Goal: Information Seeking & Learning: Learn about a topic

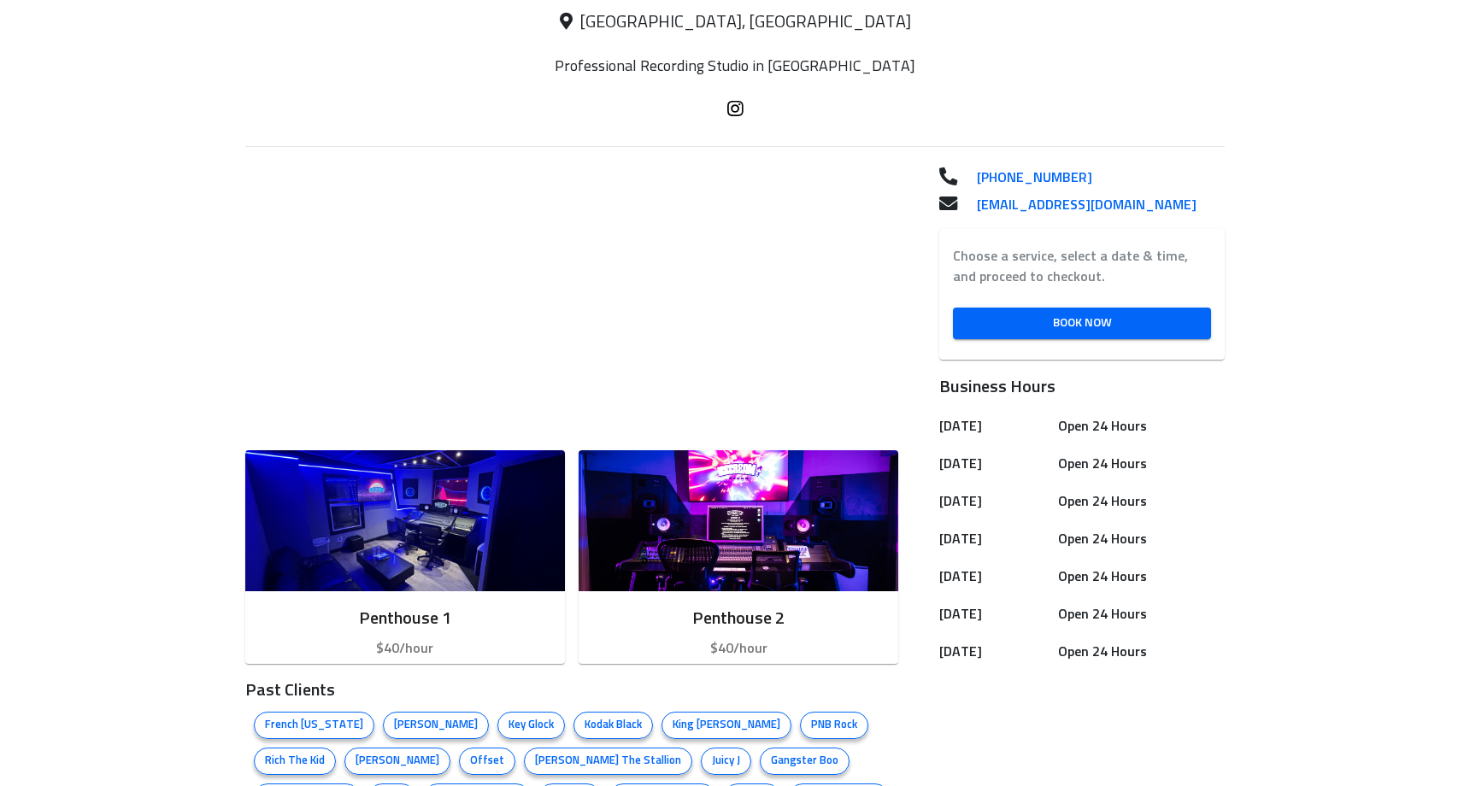
scroll to position [369, 0]
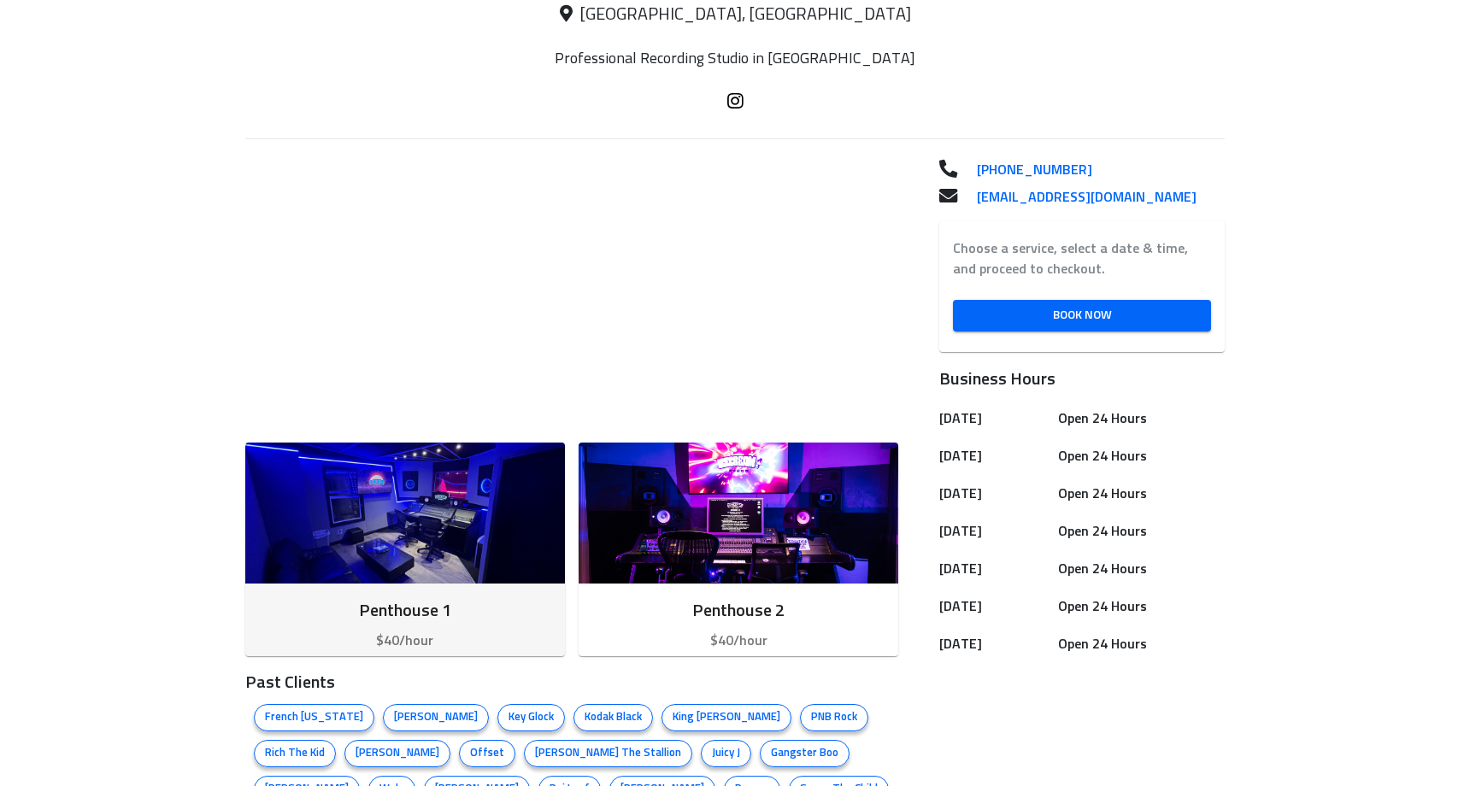
click at [400, 543] on img "button" at bounding box center [405, 513] width 320 height 141
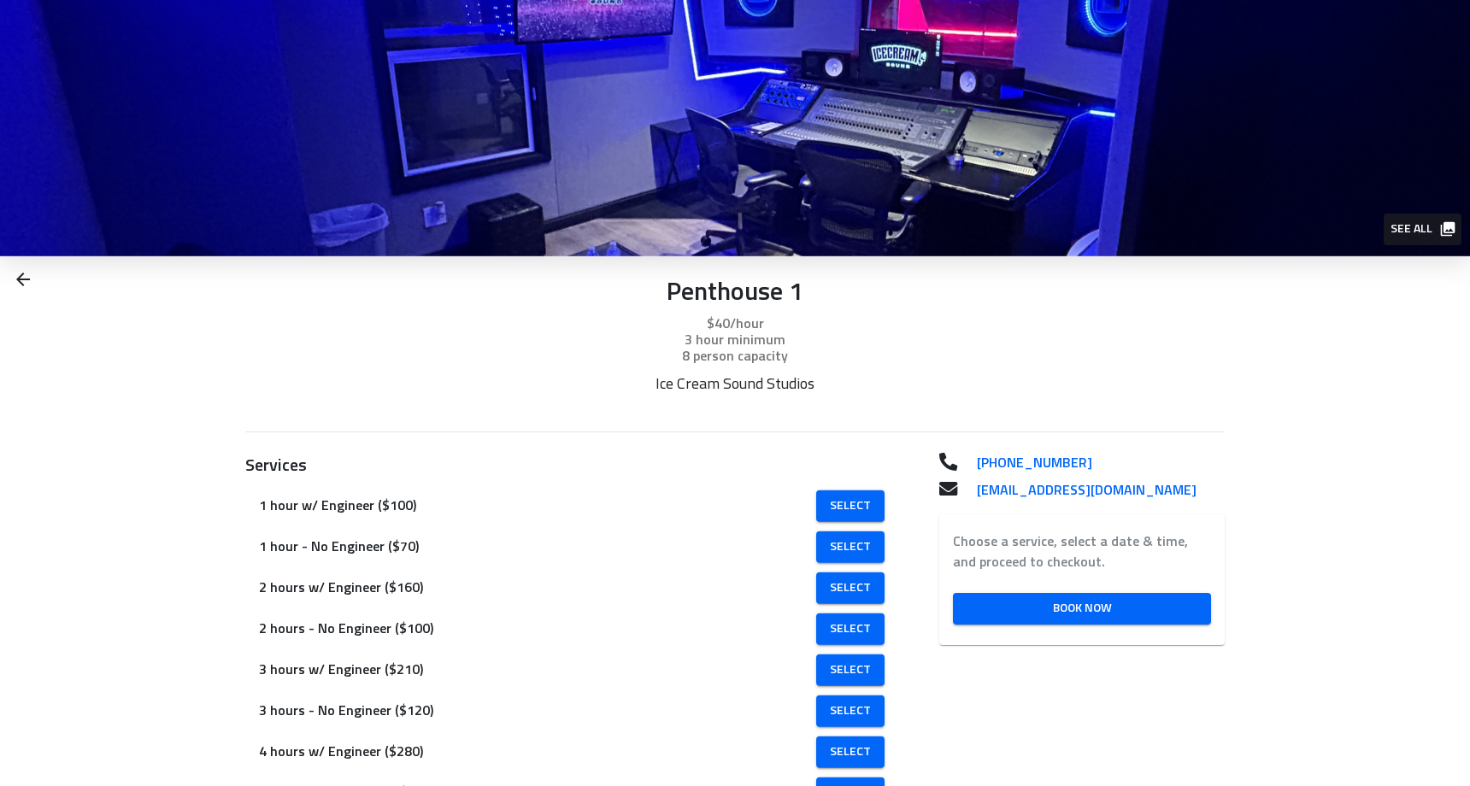
click at [1421, 225] on span "See all" at bounding box center [1422, 229] width 62 height 21
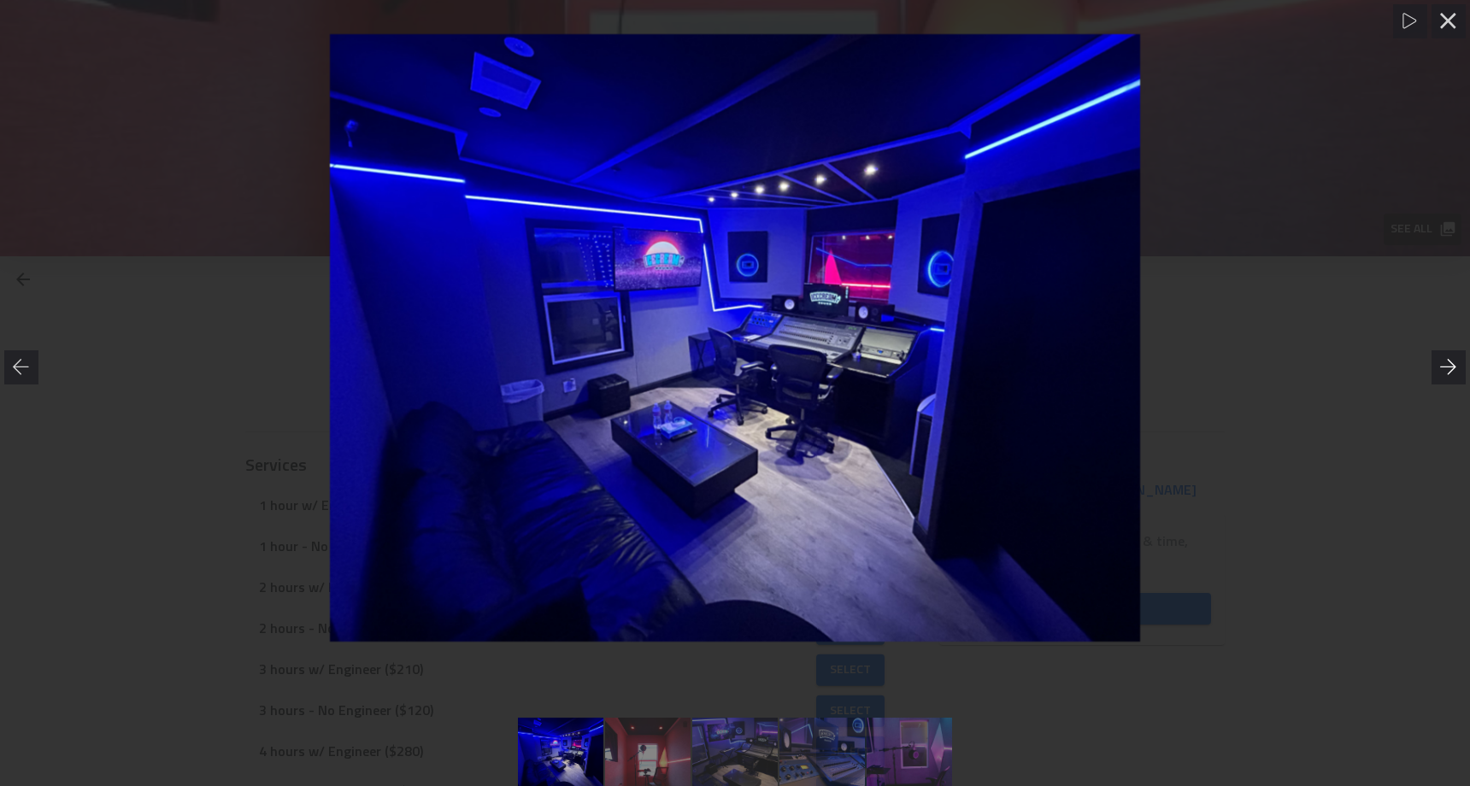
click at [1444, 366] on icon at bounding box center [1448, 367] width 17 height 17
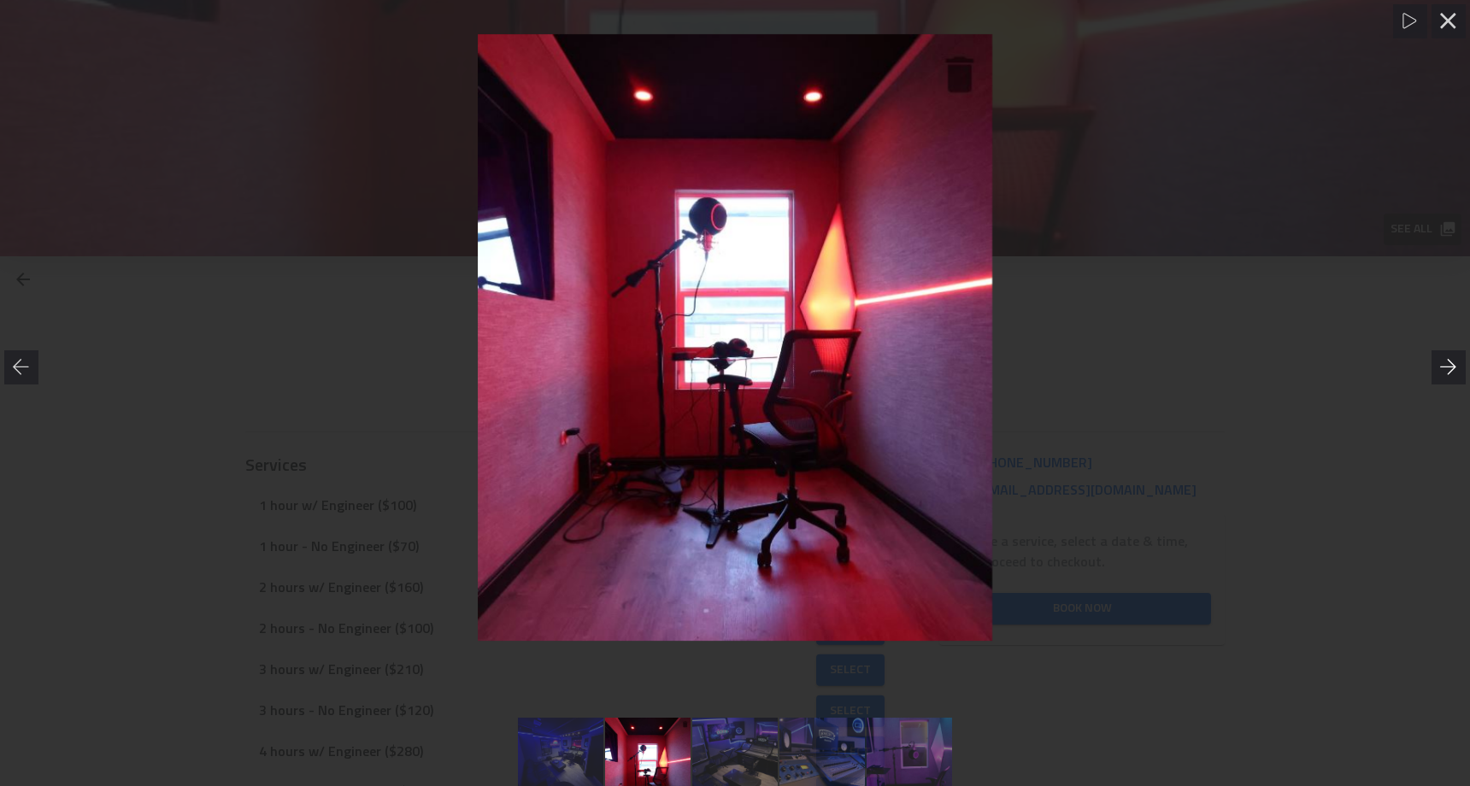
click at [1444, 366] on icon at bounding box center [1448, 367] width 17 height 17
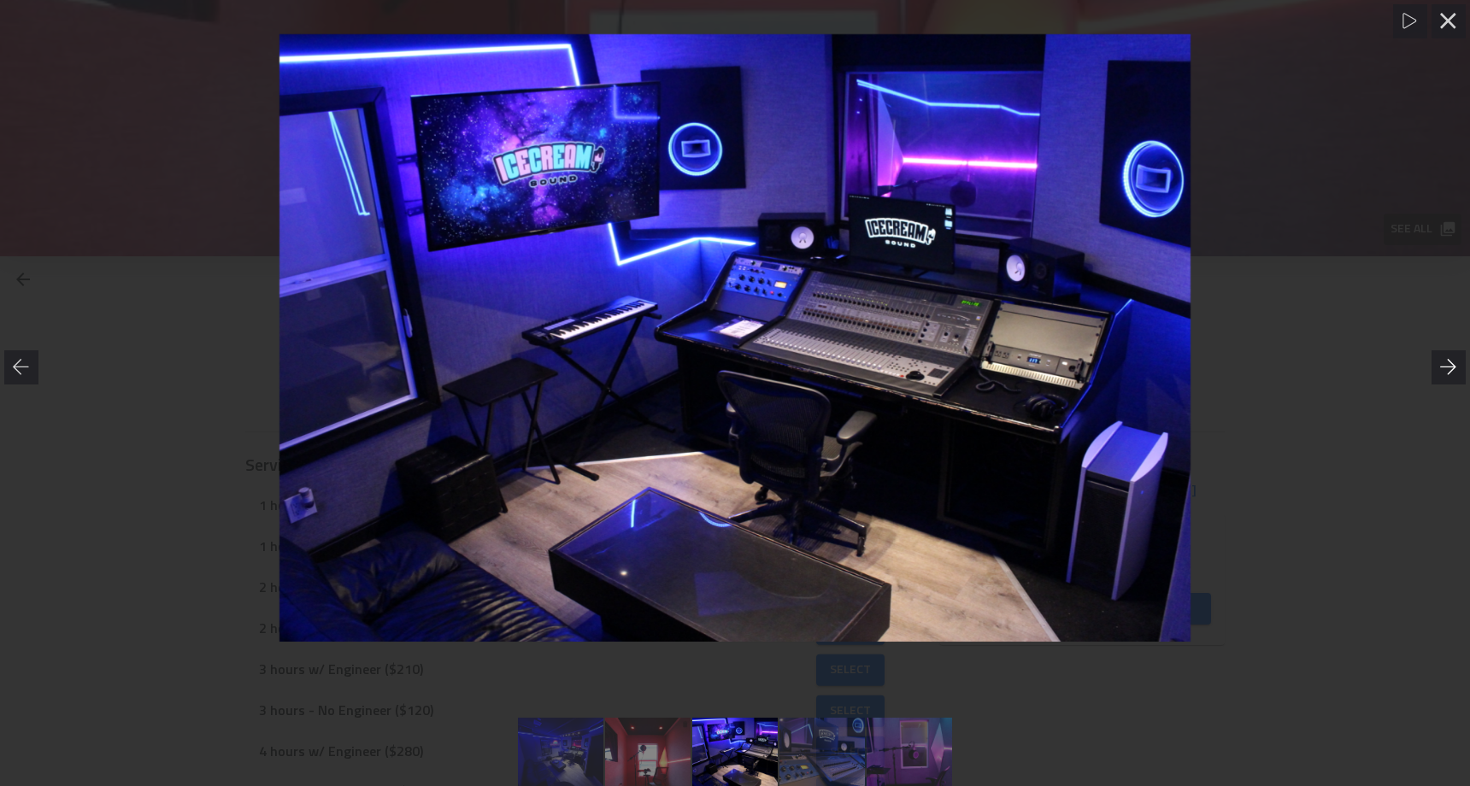
click at [1444, 366] on icon at bounding box center [1448, 367] width 17 height 17
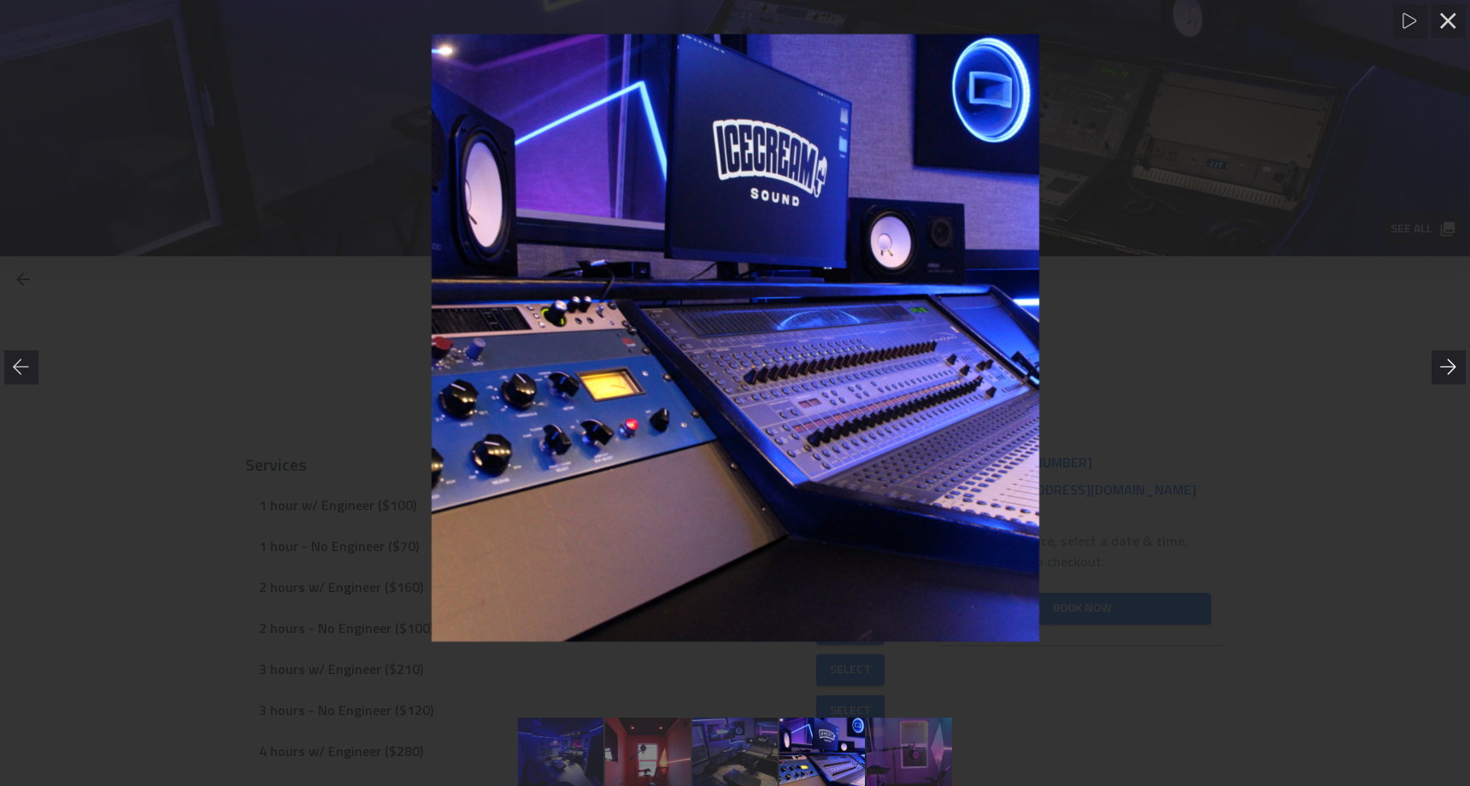
click at [1444, 366] on icon at bounding box center [1448, 367] width 17 height 17
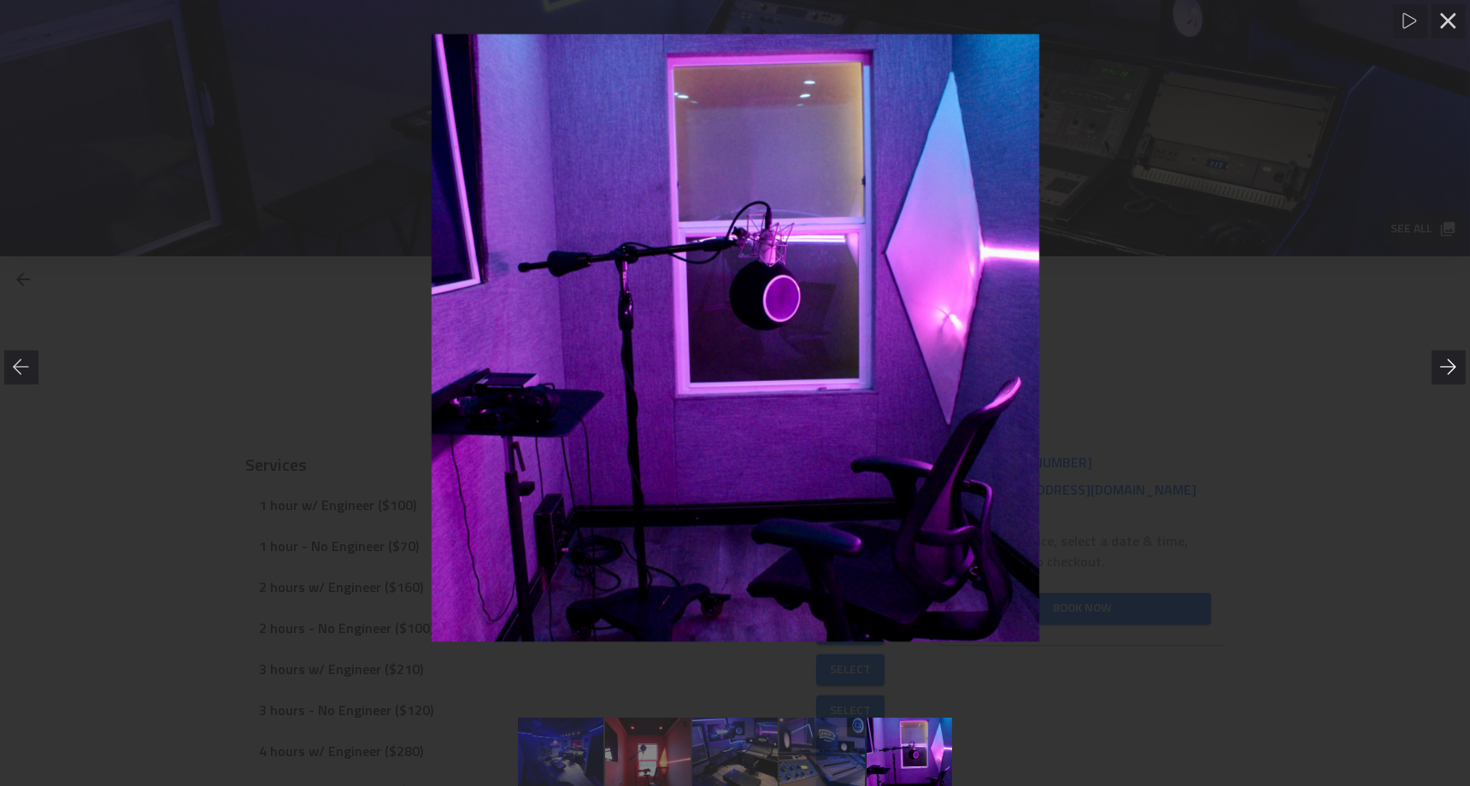
click at [1444, 366] on icon at bounding box center [1448, 367] width 17 height 17
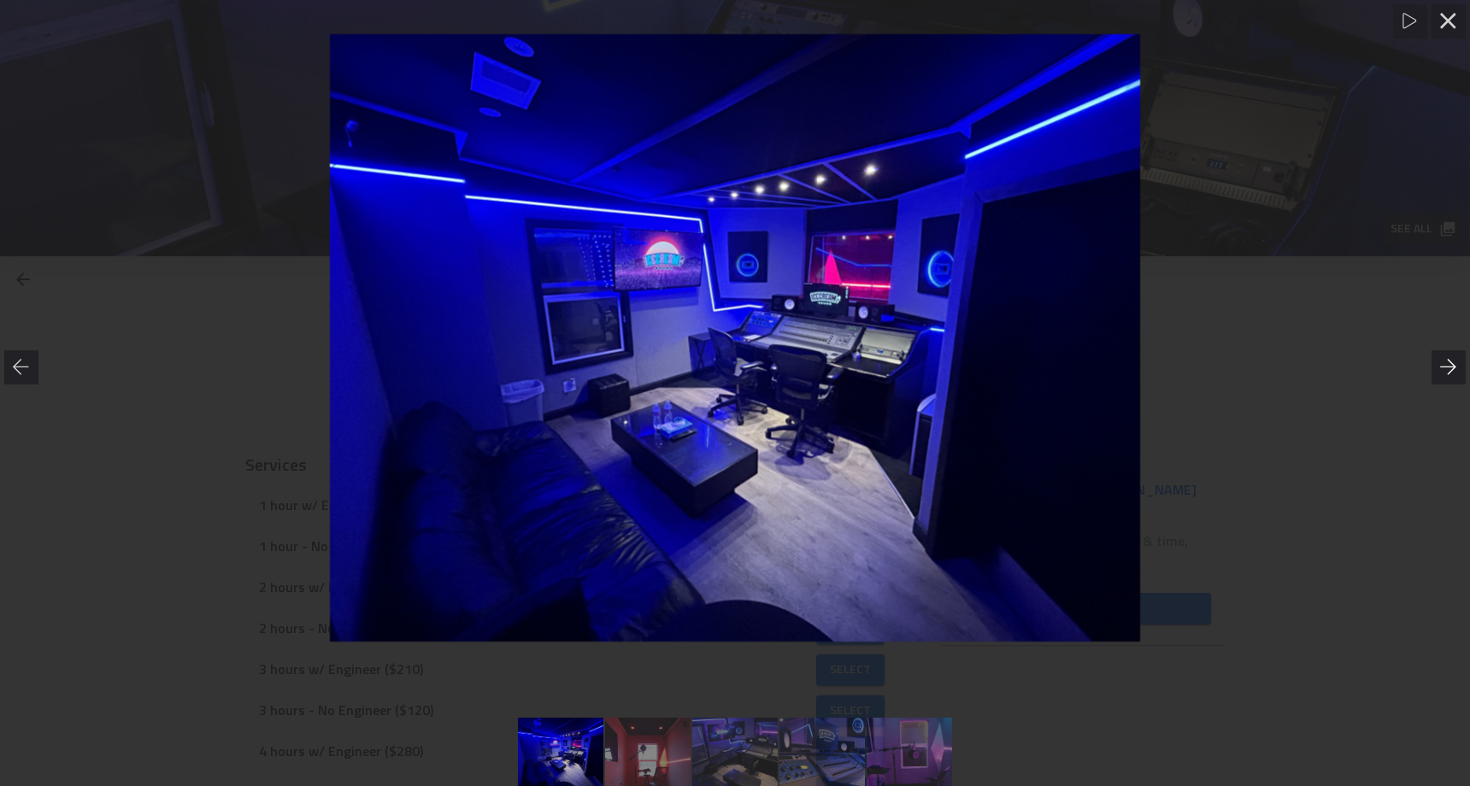
click at [1444, 366] on icon at bounding box center [1448, 367] width 17 height 17
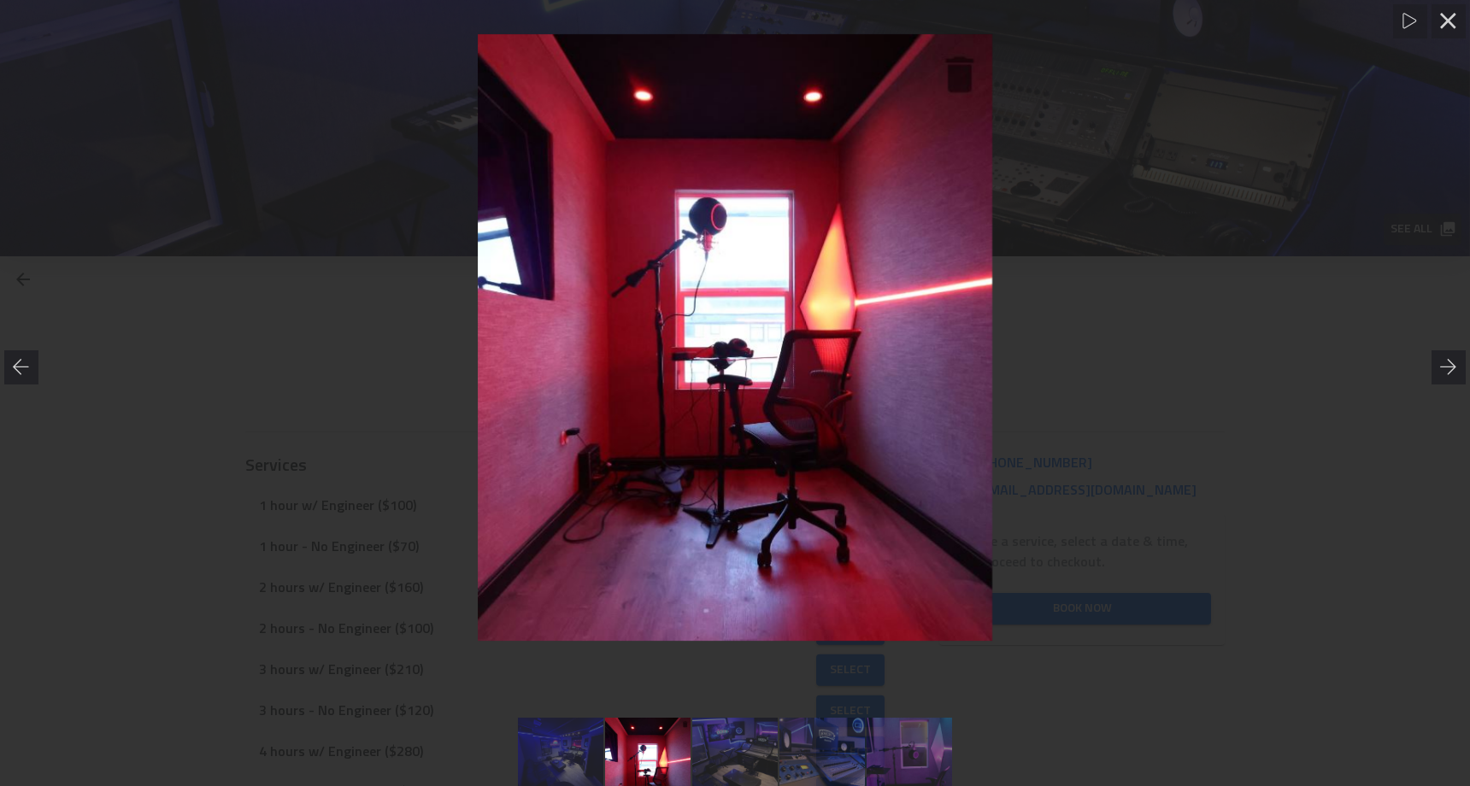
click at [1352, 337] on div at bounding box center [735, 338] width 1470 height 608
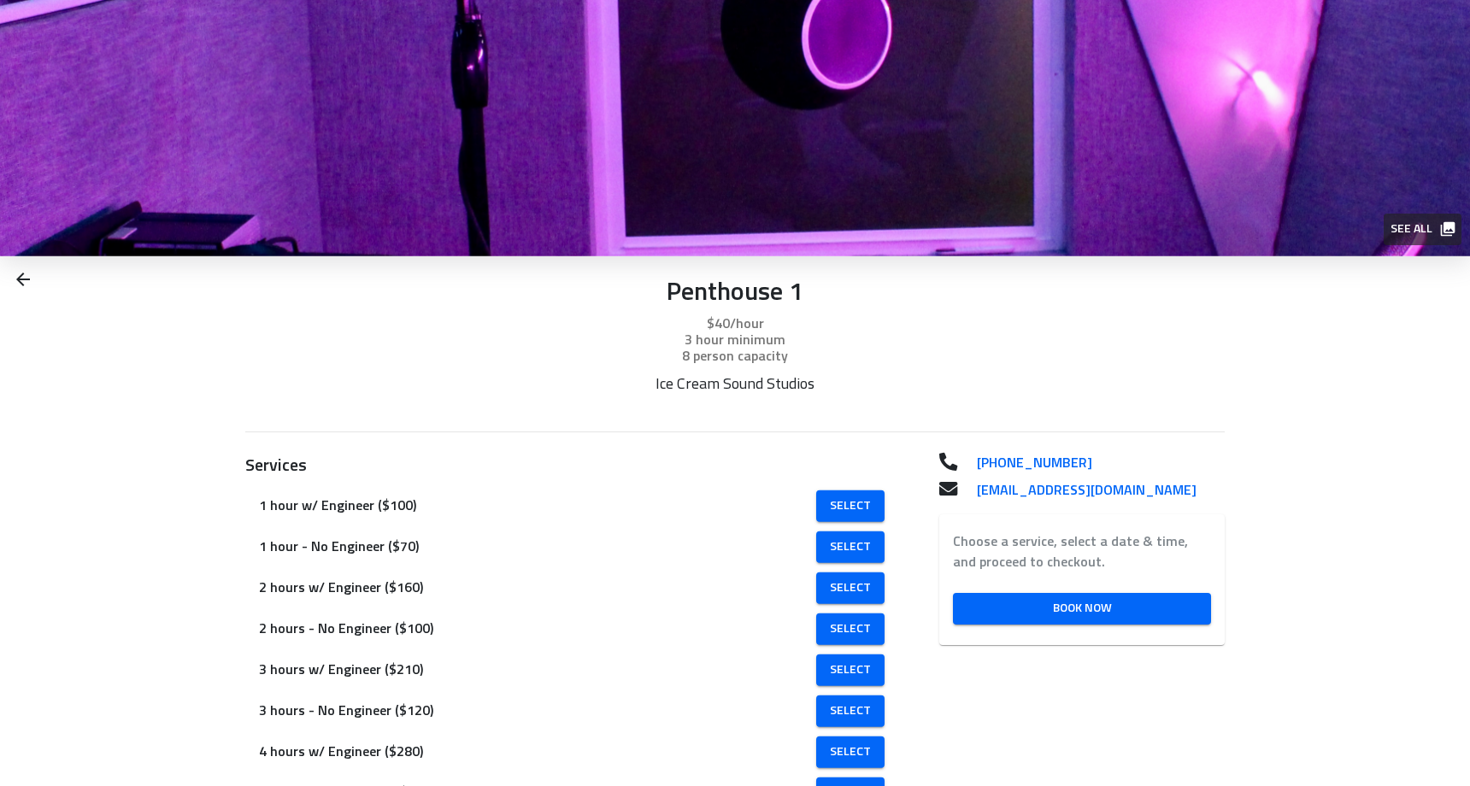
click at [25, 281] on icon at bounding box center [23, 279] width 21 height 21
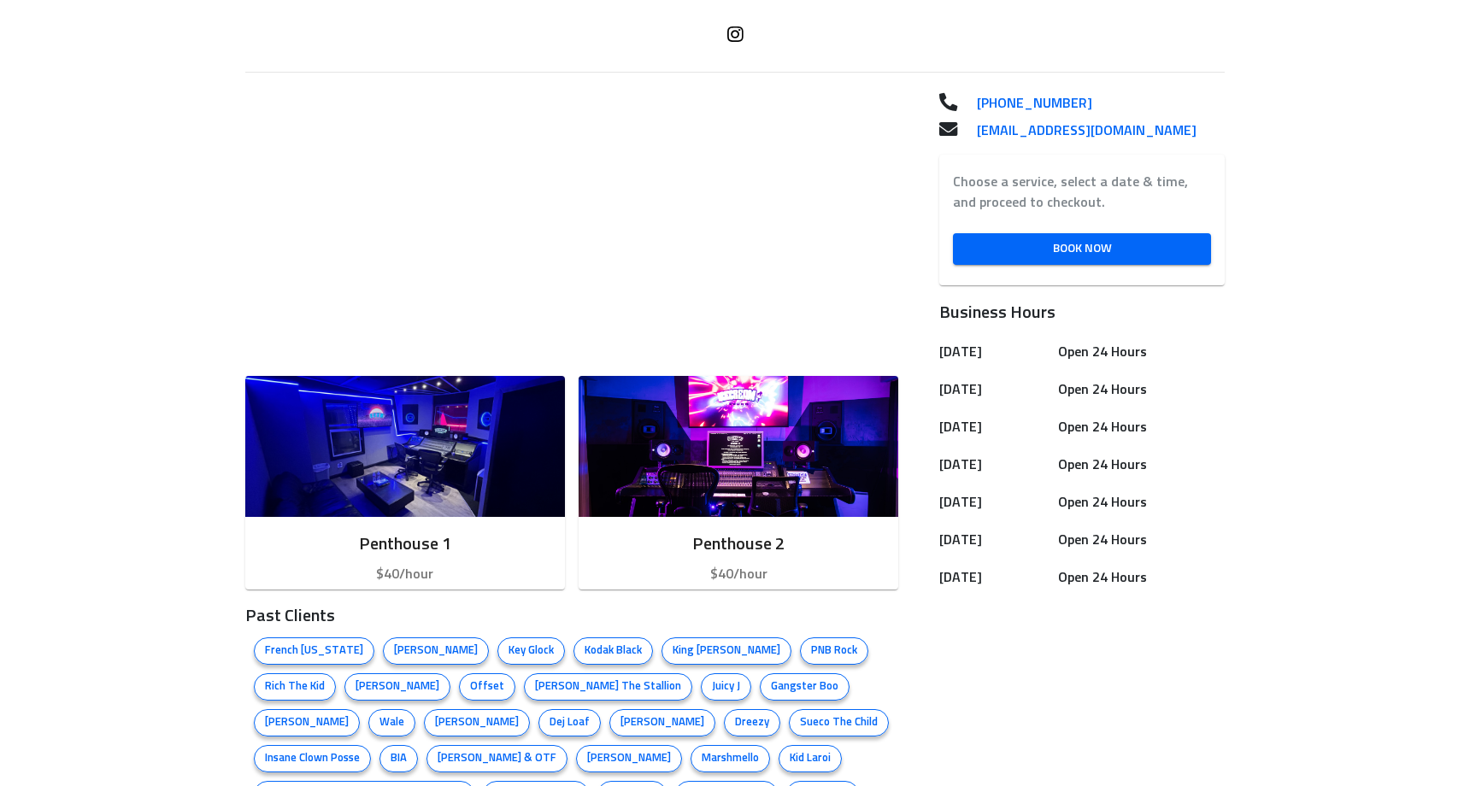
scroll to position [453, 0]
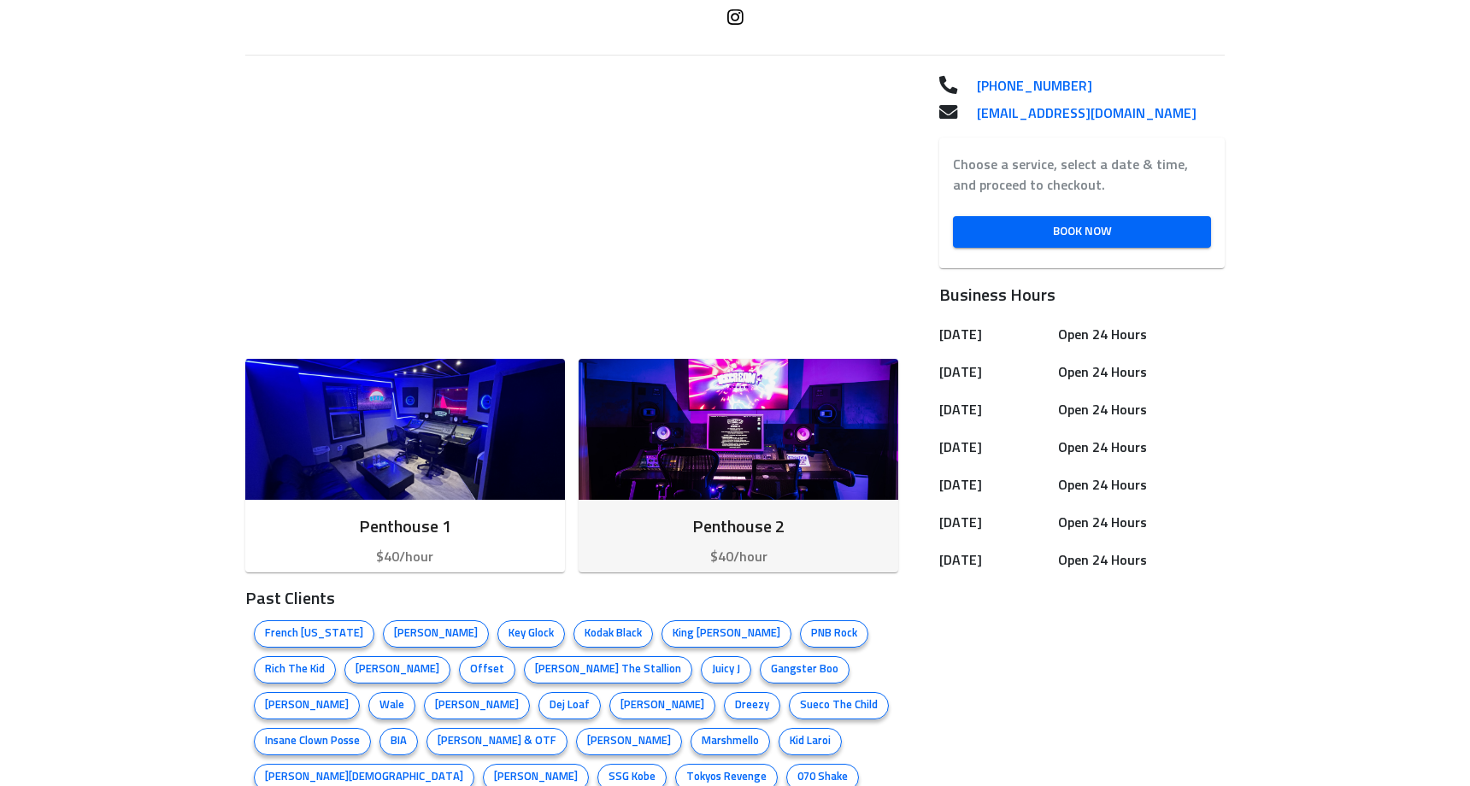
click at [719, 463] on img "button" at bounding box center [739, 429] width 320 height 141
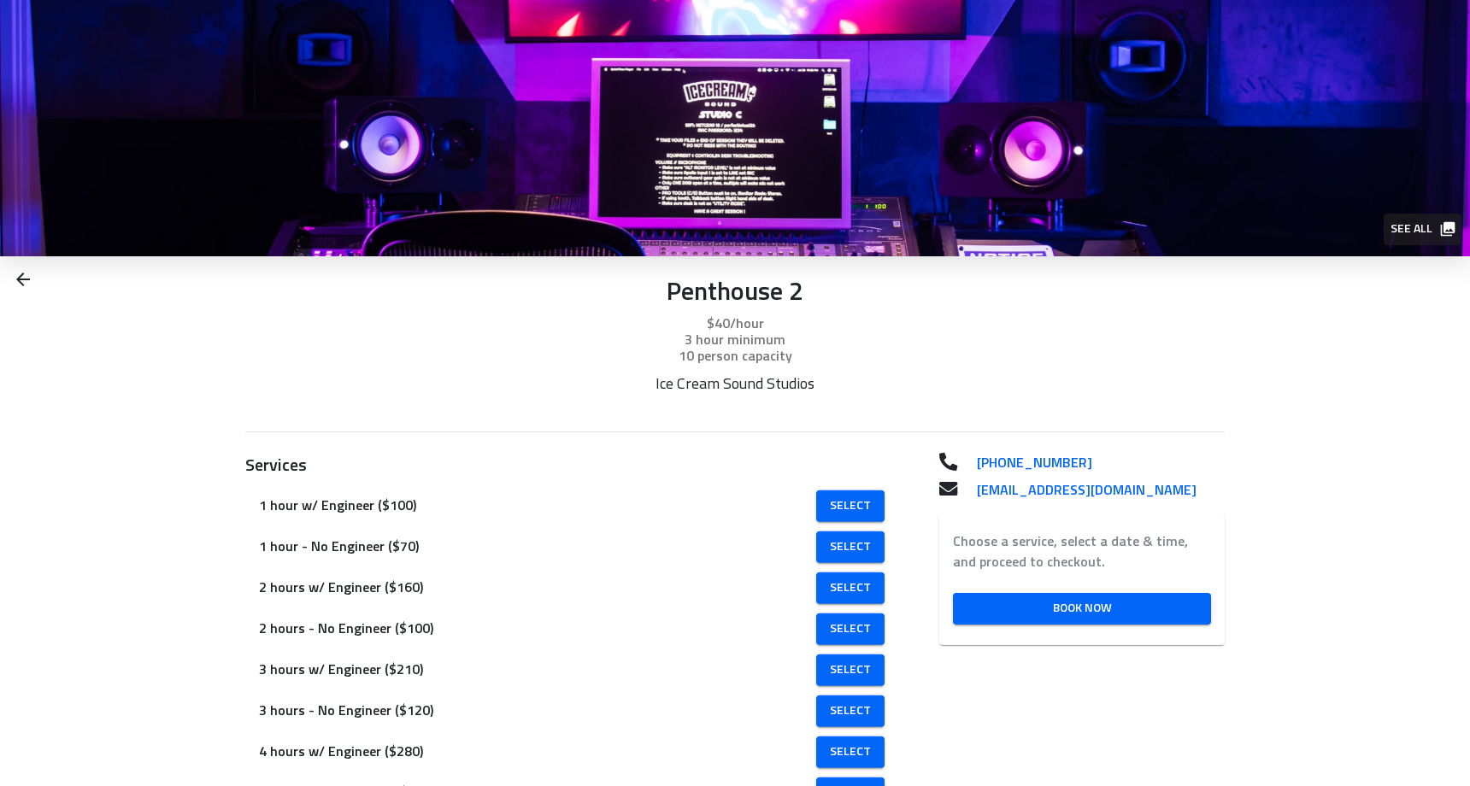
click at [1423, 222] on span "See all" at bounding box center [1422, 229] width 62 height 21
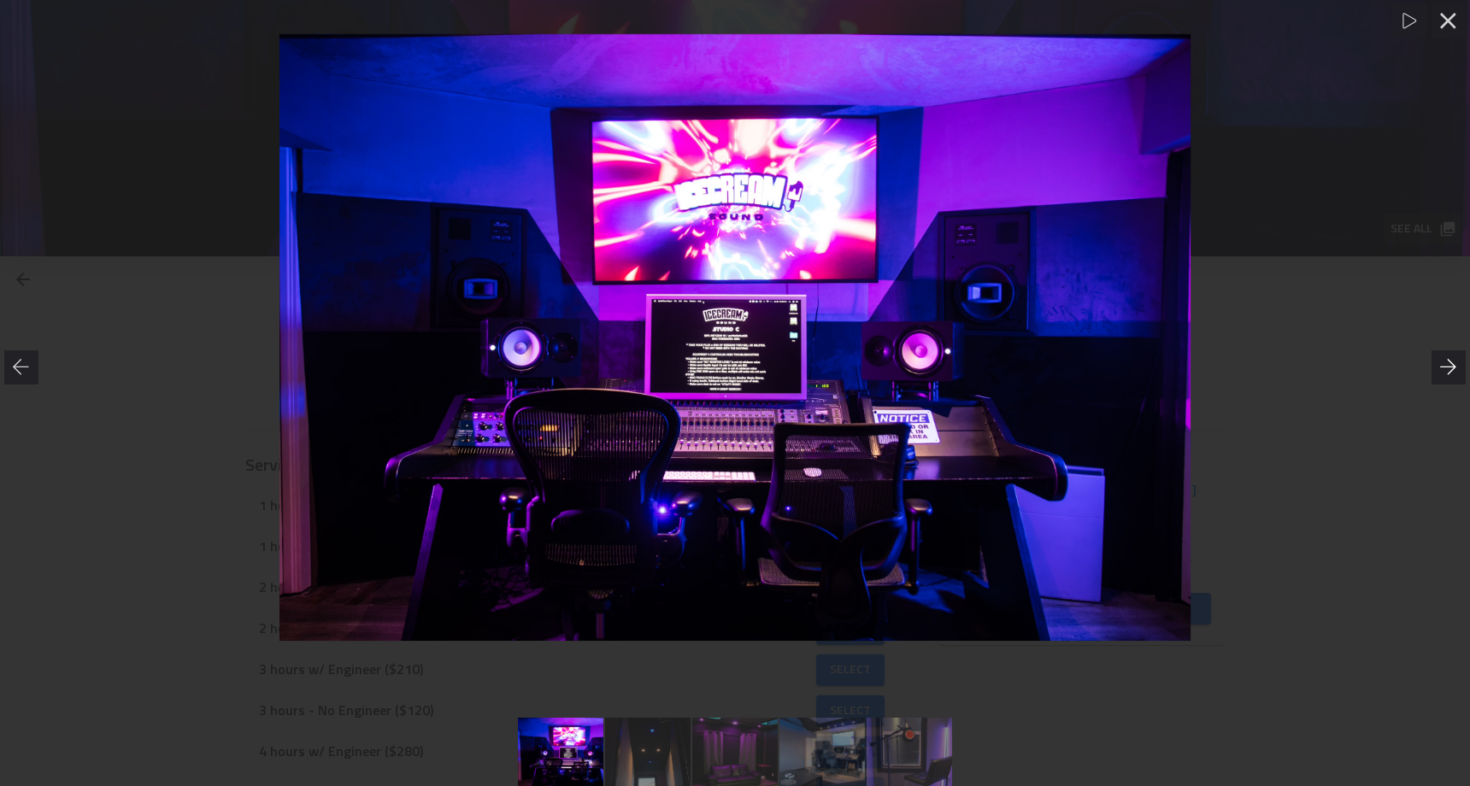
click at [1455, 370] on icon at bounding box center [1448, 367] width 17 height 17
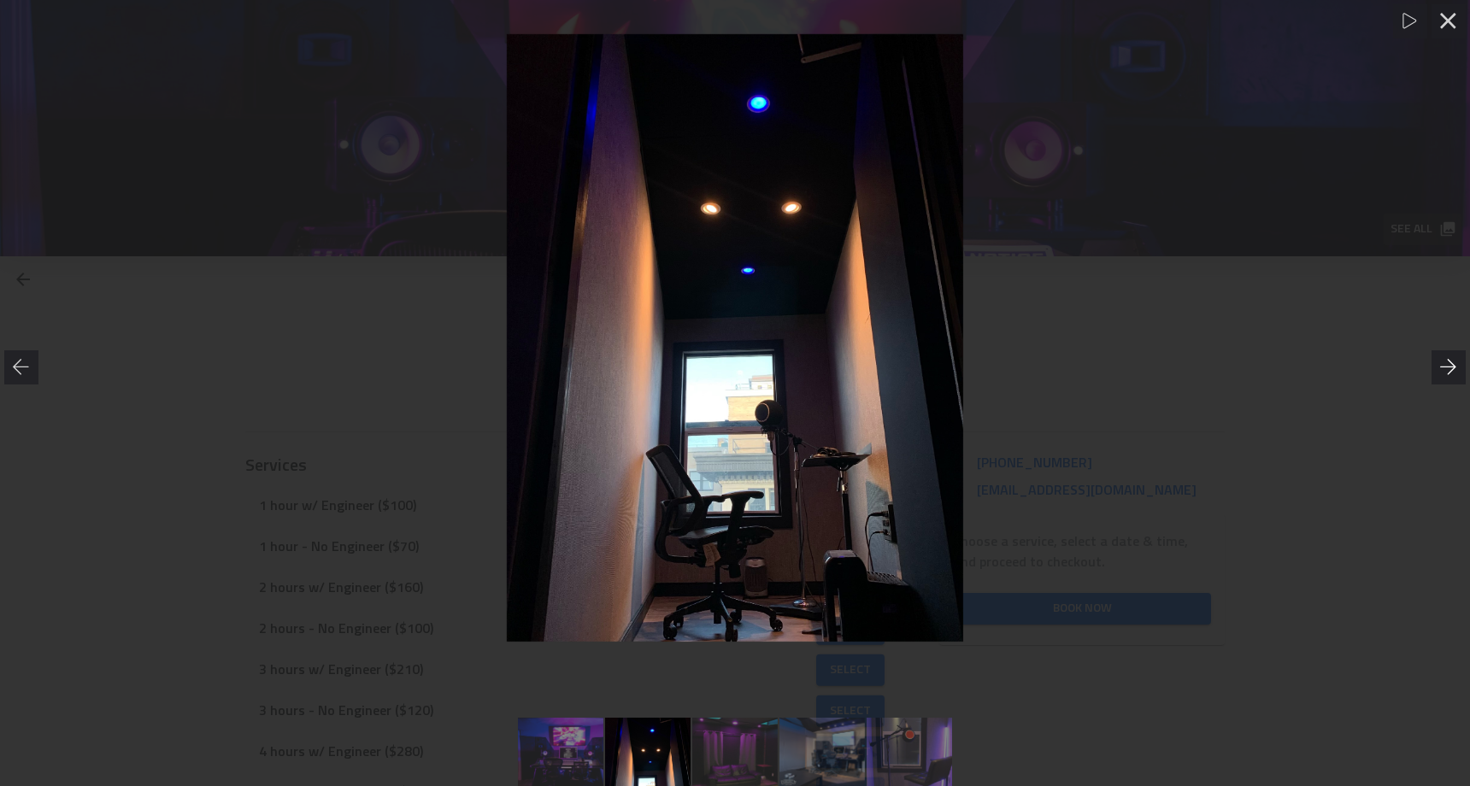
click at [1455, 370] on icon at bounding box center [1448, 367] width 17 height 17
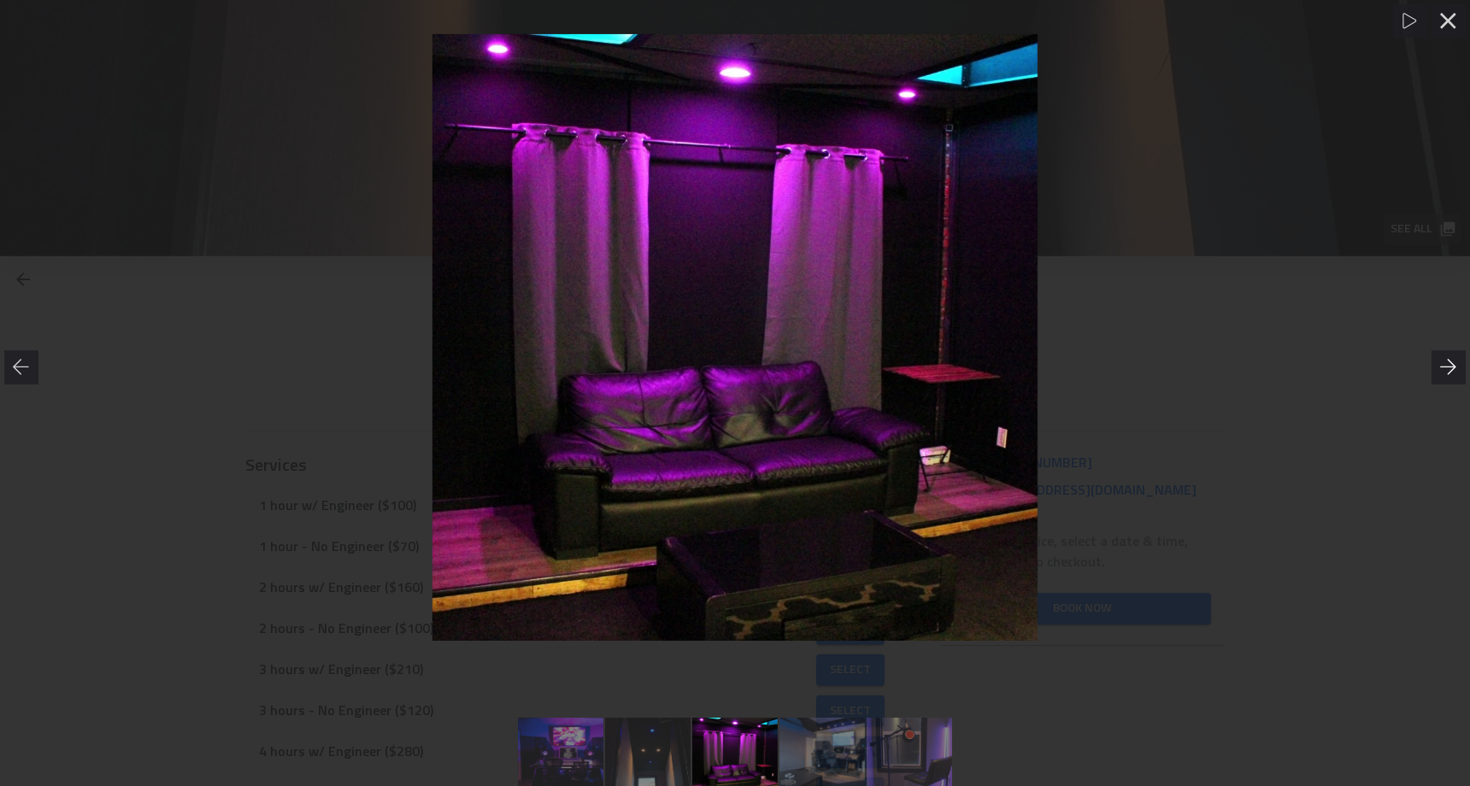
click at [1455, 370] on icon at bounding box center [1448, 367] width 17 height 17
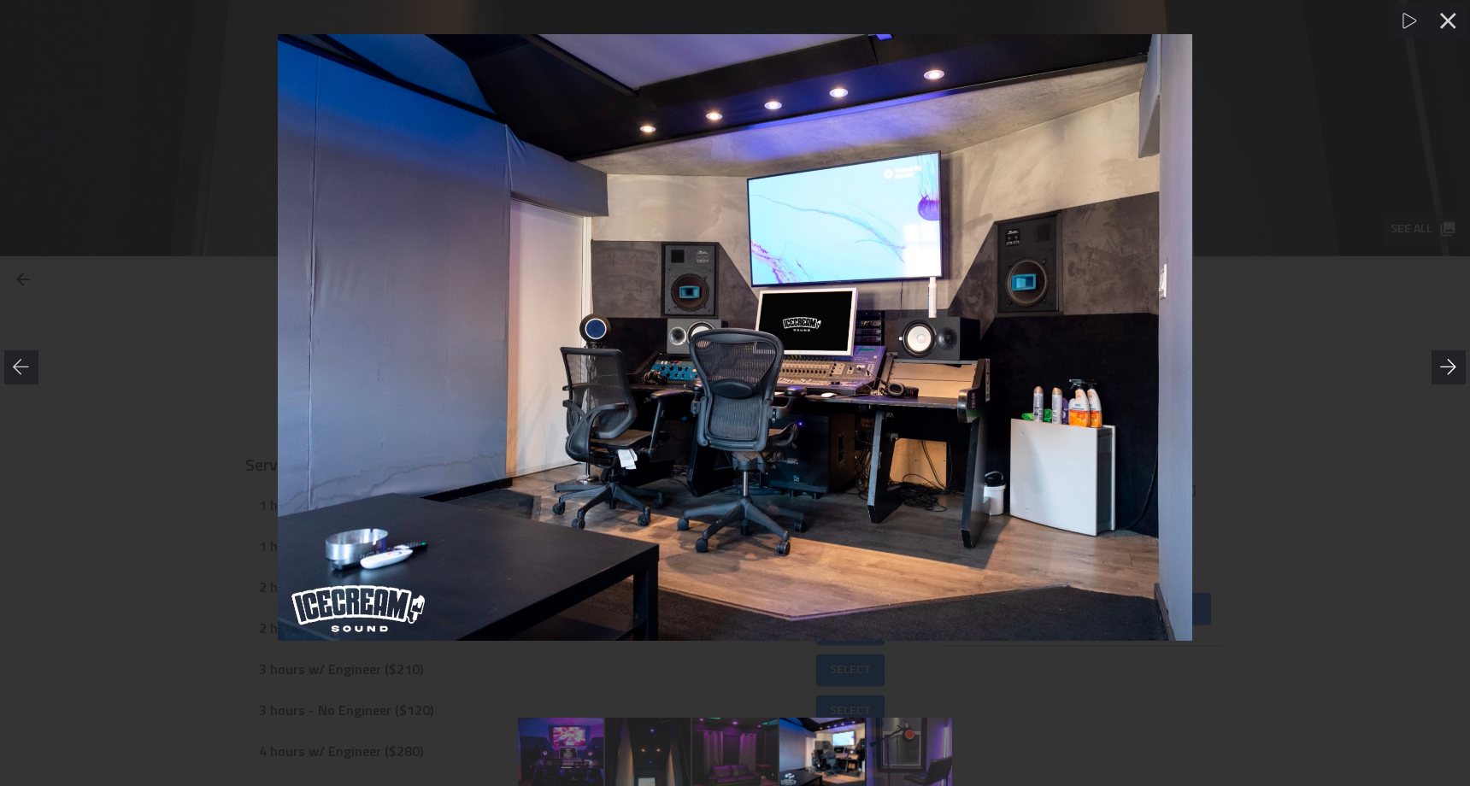
click at [1455, 370] on icon at bounding box center [1448, 367] width 17 height 17
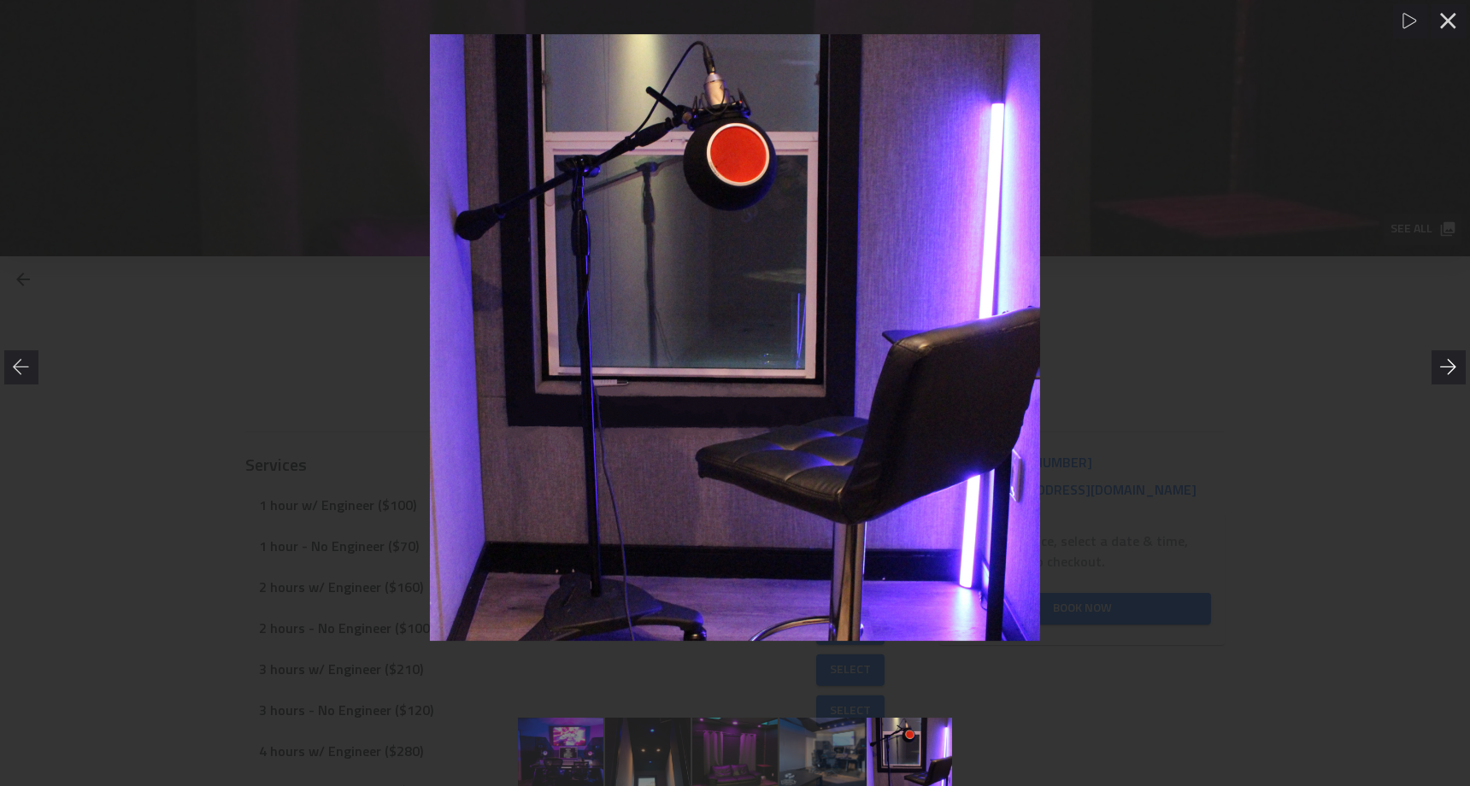
click at [1455, 370] on icon at bounding box center [1448, 367] width 17 height 17
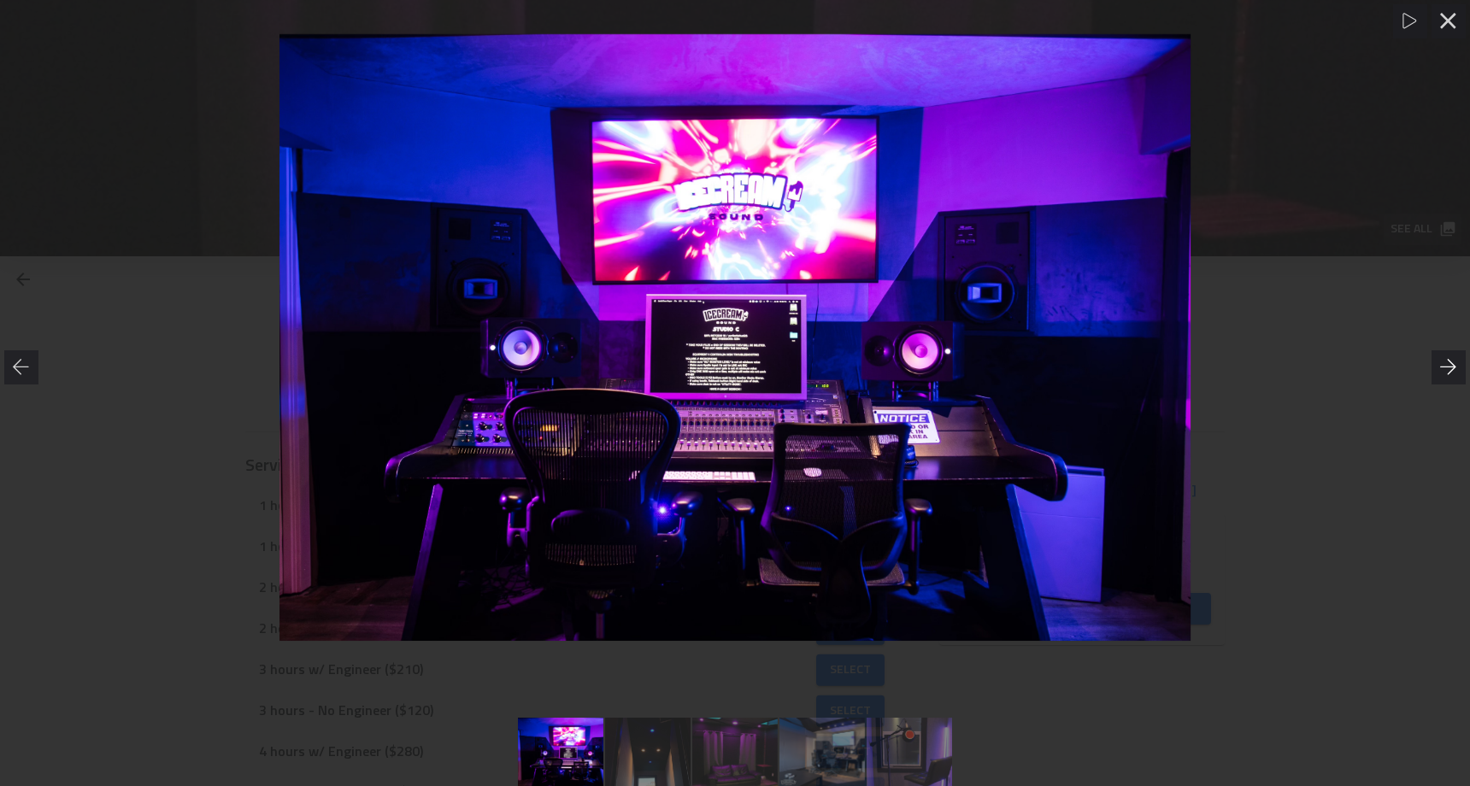
click at [1455, 370] on icon at bounding box center [1448, 367] width 17 height 17
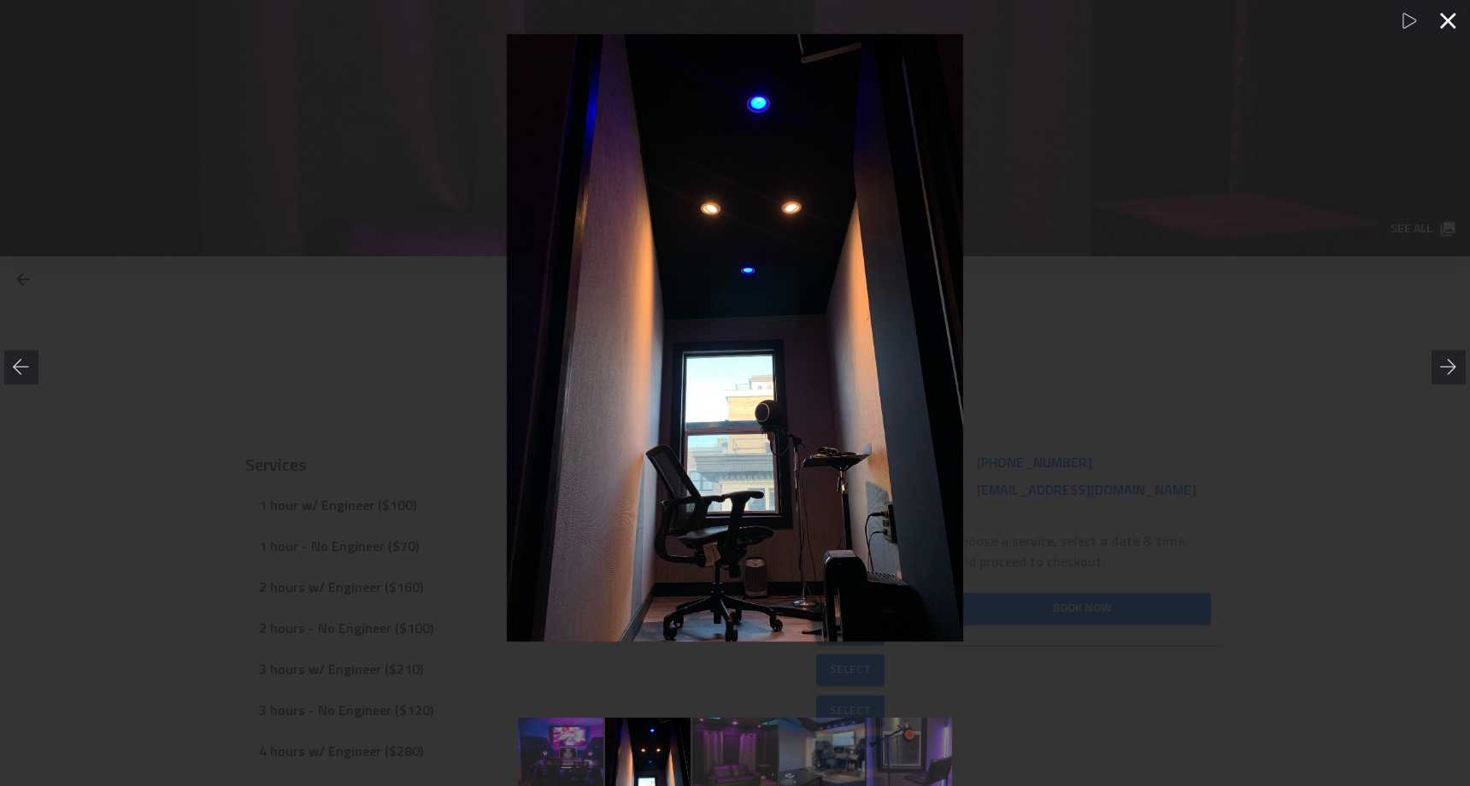
click at [1449, 14] on icon at bounding box center [1448, 21] width 17 height 17
